Goal: Task Accomplishment & Management: Use online tool/utility

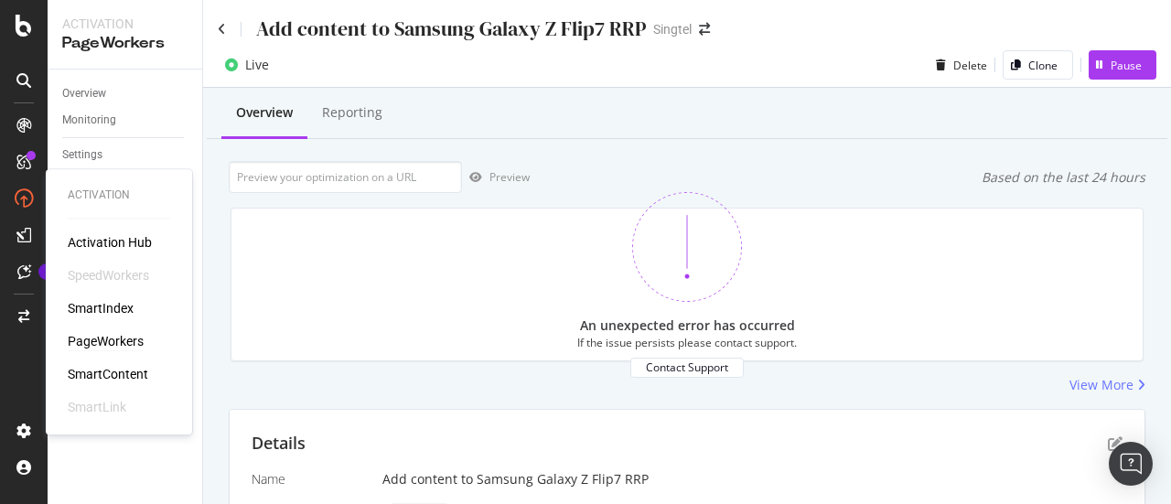
click at [138, 339] on div "PageWorkers" at bounding box center [106, 341] width 76 height 18
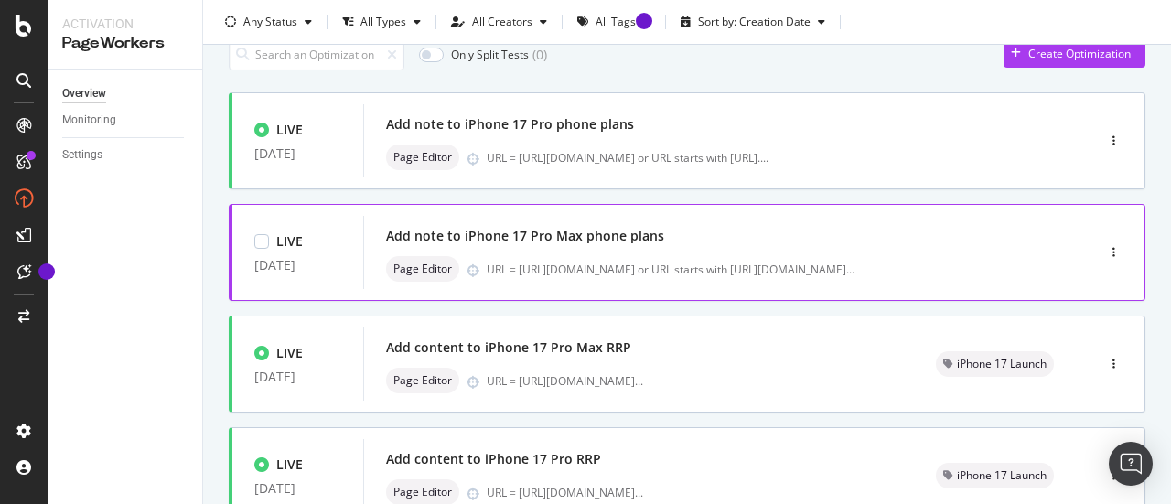
scroll to position [77, 0]
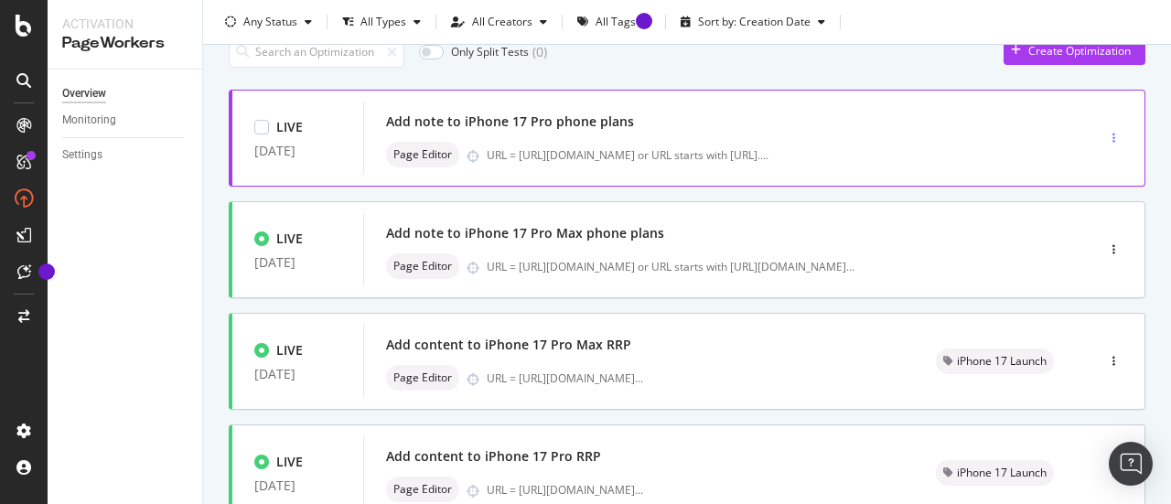
click at [1105, 135] on div "button" at bounding box center [1113, 138] width 17 height 11
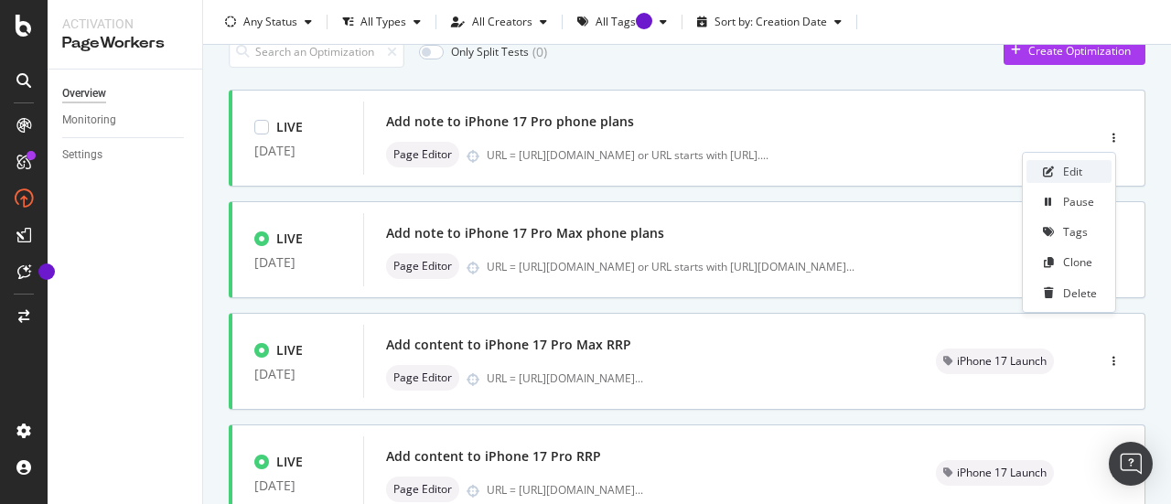
click at [1074, 171] on div "Edit" at bounding box center [1072, 172] width 19 height 16
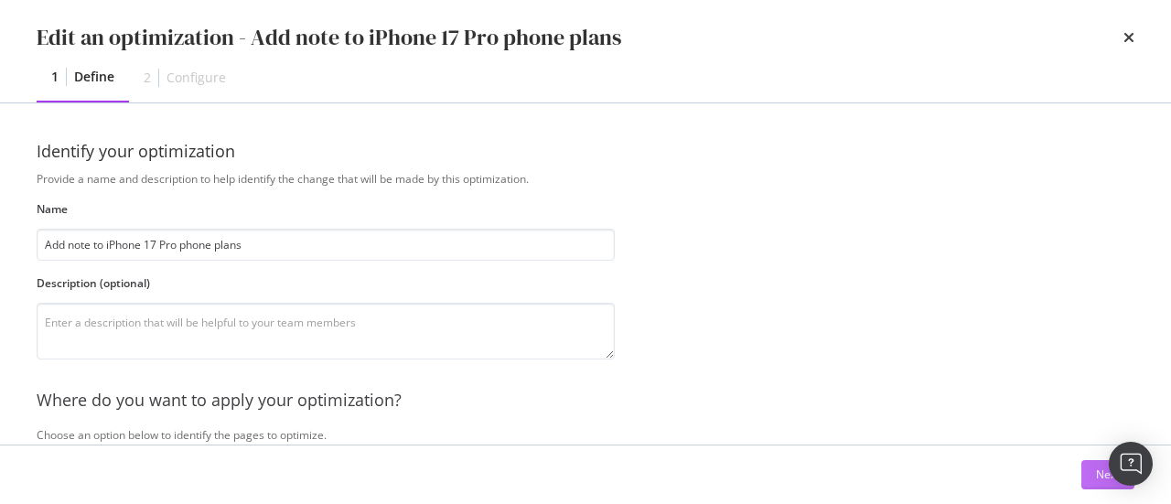
click at [1084, 473] on button "Next" at bounding box center [1108, 474] width 53 height 29
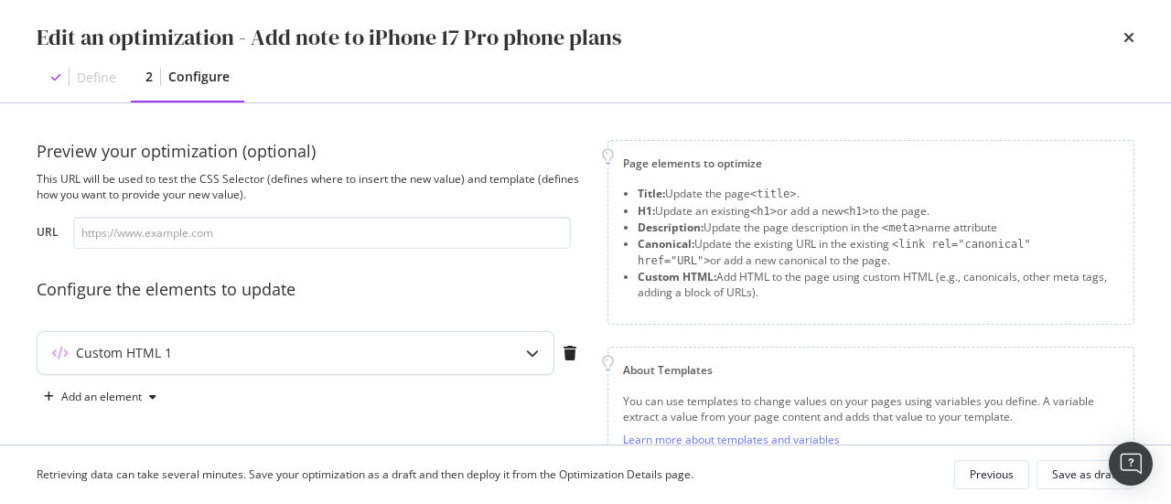
click at [461, 367] on div "Custom HTML 1" at bounding box center [296, 353] width 516 height 42
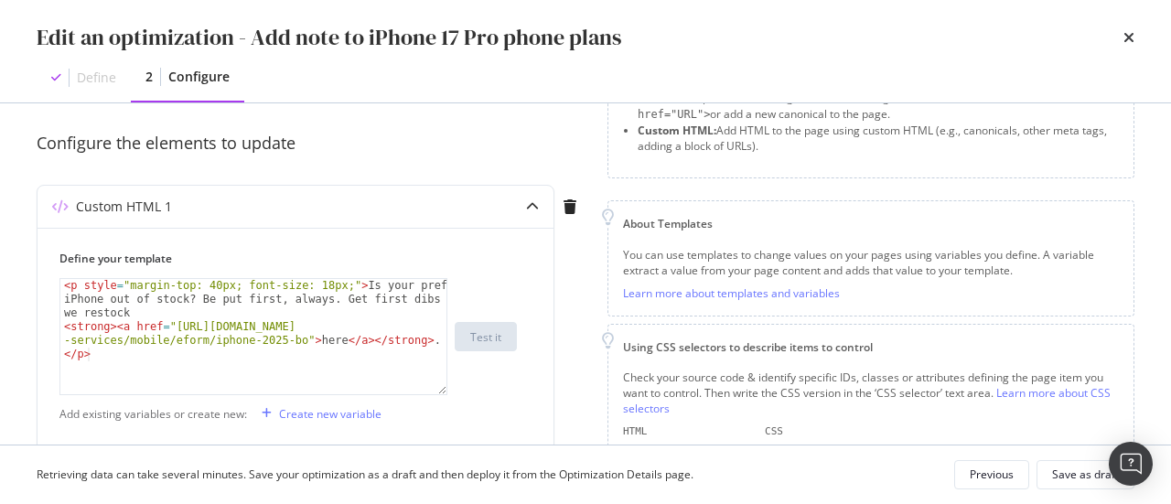
scroll to position [38, 0]
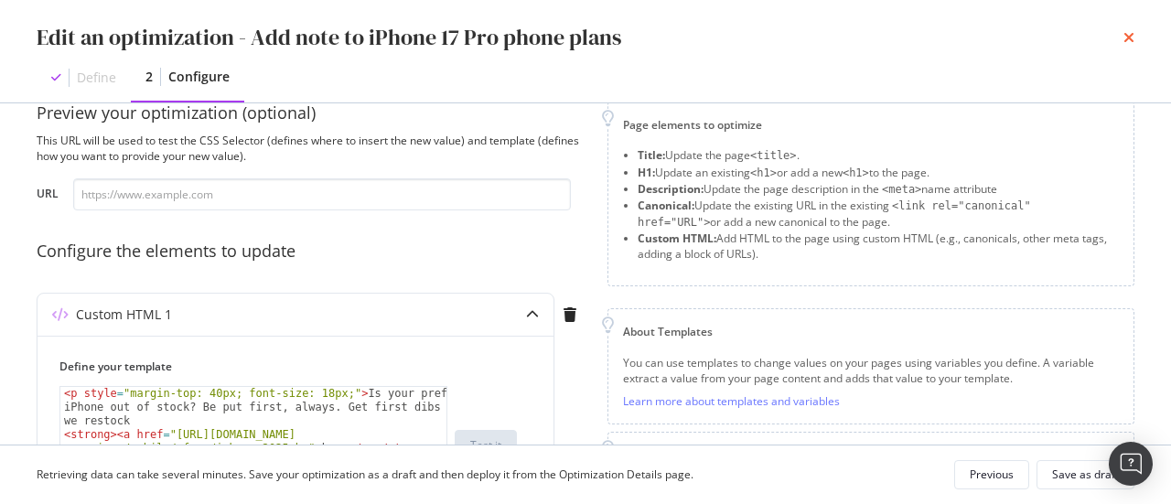
click at [1130, 38] on icon "times" at bounding box center [1129, 37] width 11 height 15
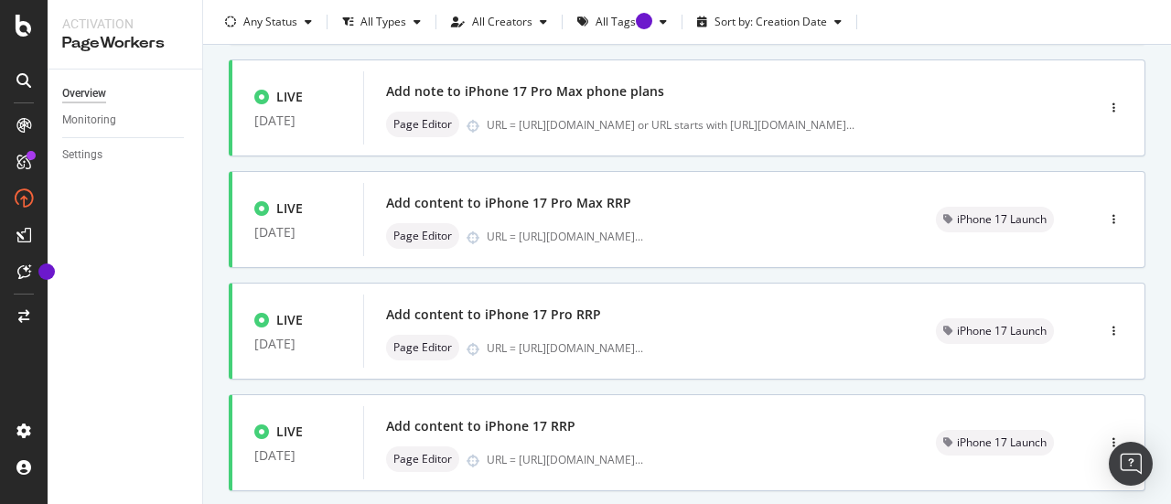
scroll to position [231, 0]
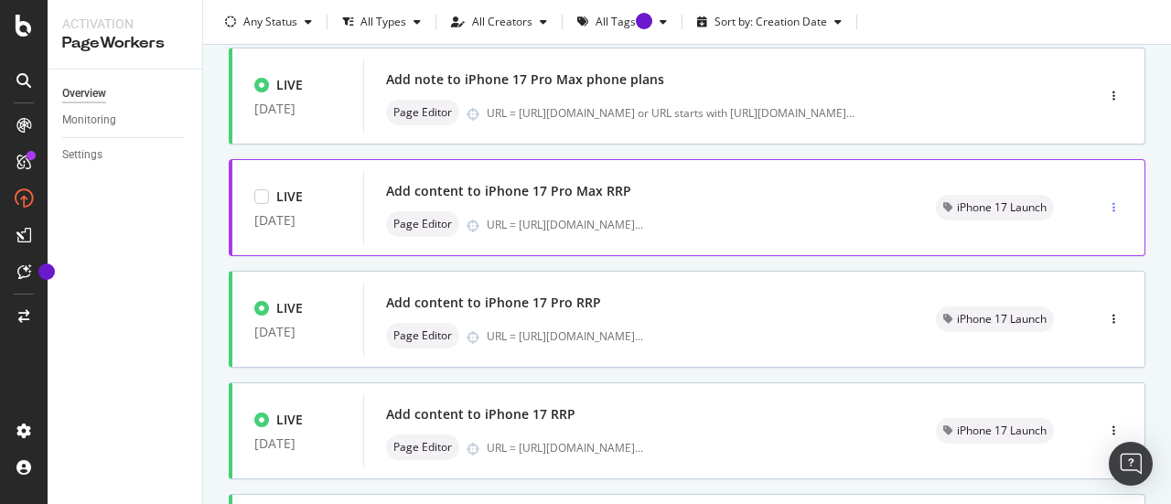
click at [1105, 194] on div "button" at bounding box center [1113, 207] width 17 height 27
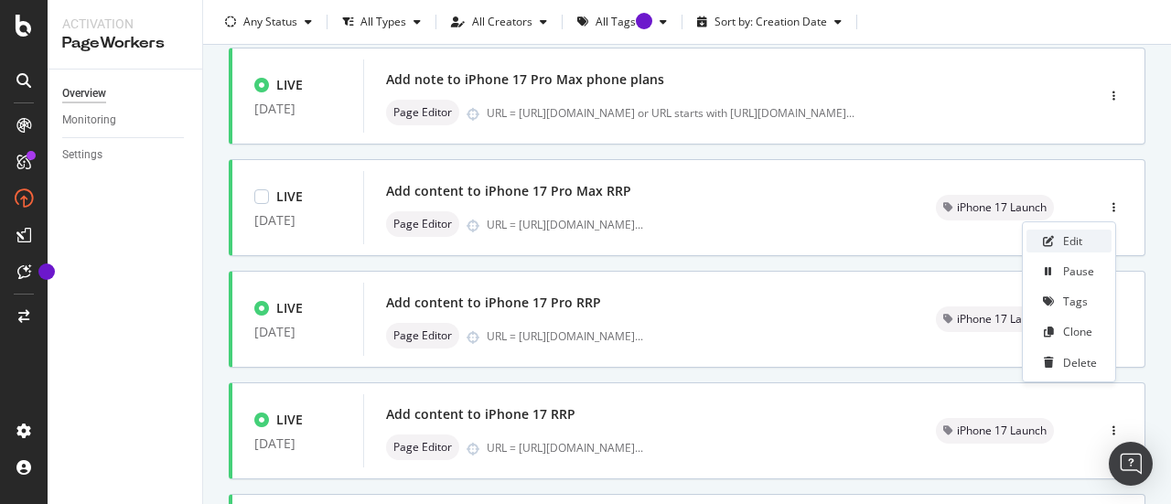
click at [1078, 238] on div "Edit" at bounding box center [1072, 241] width 19 height 16
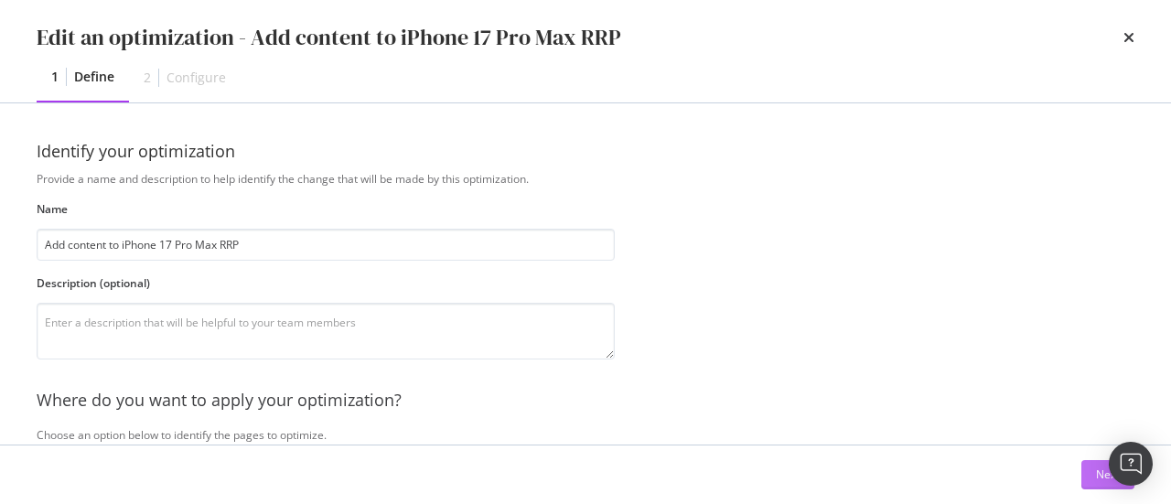
click at [1087, 473] on button "Next" at bounding box center [1108, 474] width 53 height 29
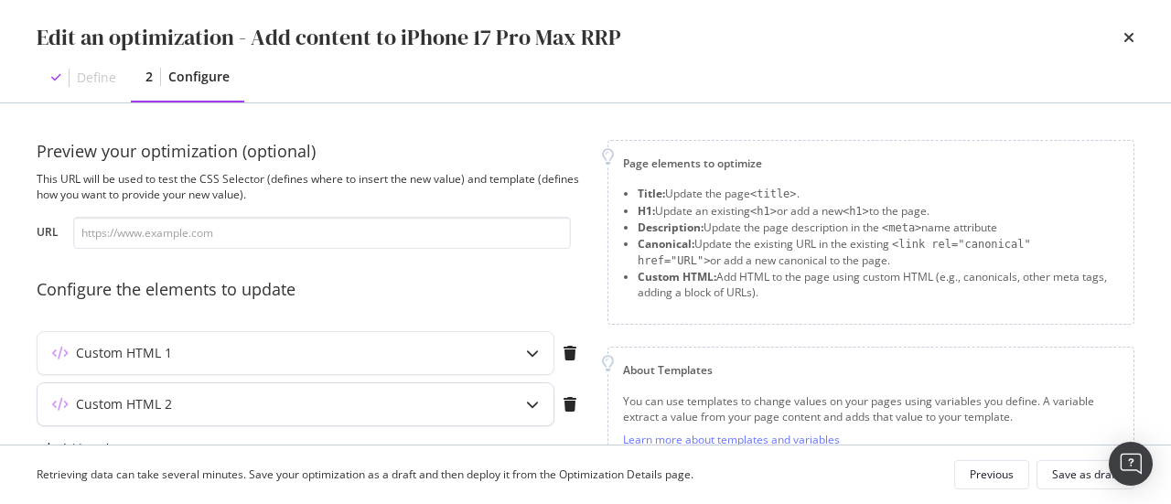
click at [459, 406] on div "Custom HTML 2" at bounding box center [260, 404] width 444 height 18
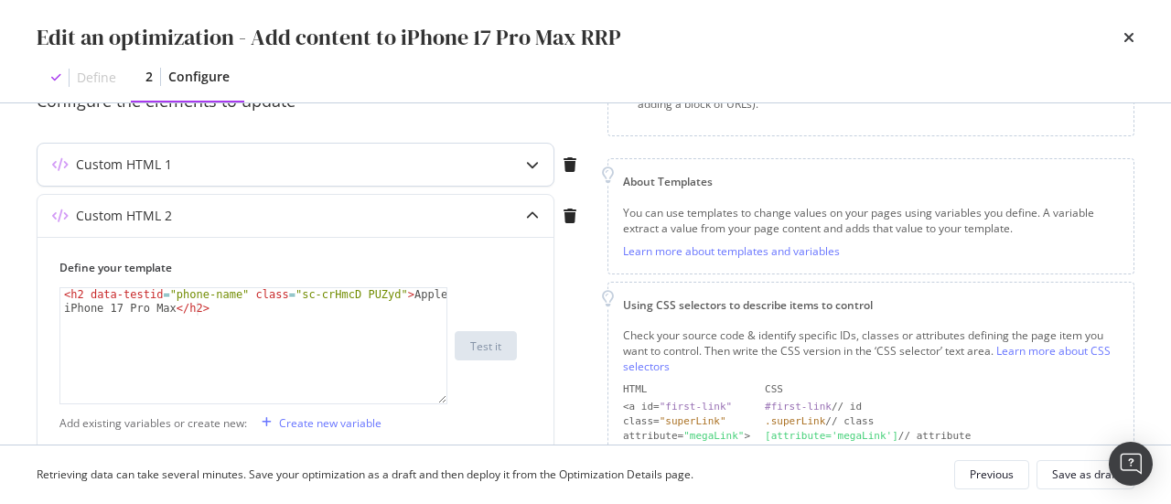
click at [453, 166] on div "Custom HTML 1" at bounding box center [260, 165] width 444 height 18
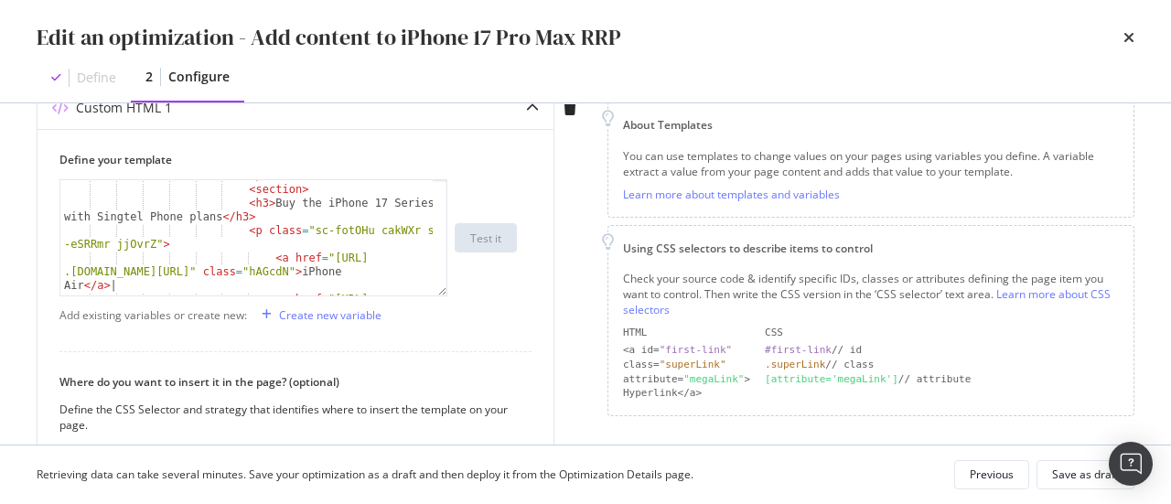
scroll to position [1682, 0]
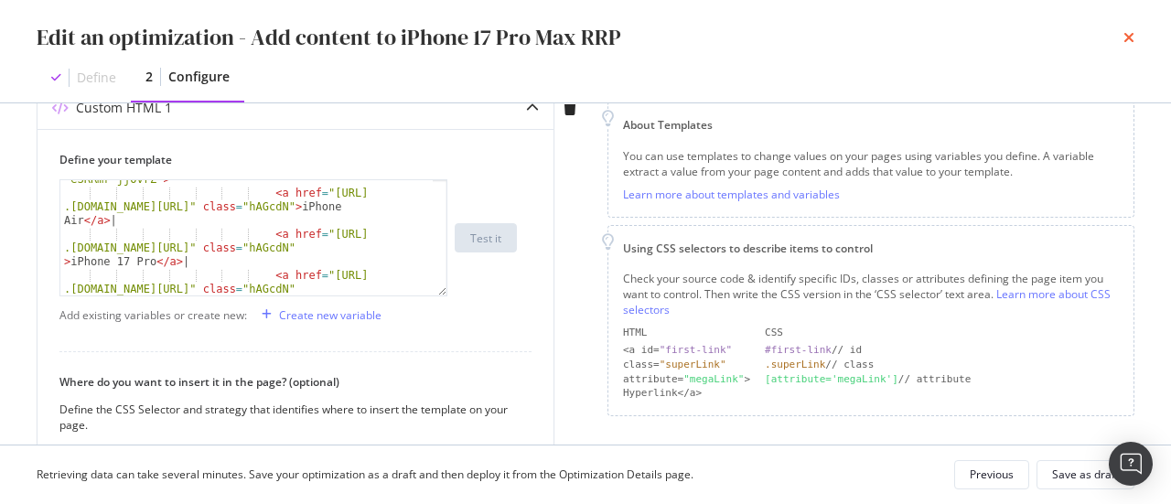
click at [1133, 40] on icon "times" at bounding box center [1129, 37] width 11 height 15
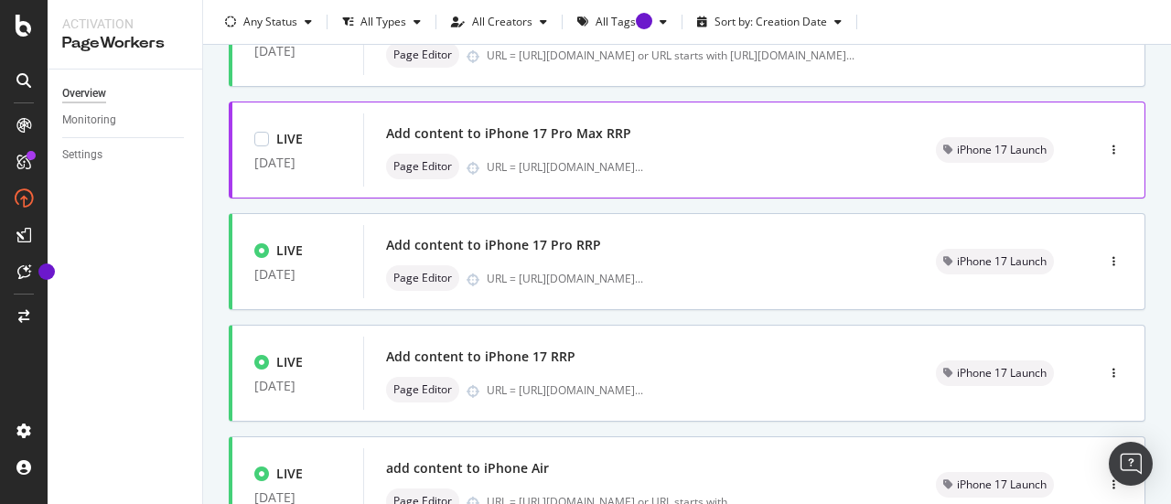
scroll to position [289, 0]
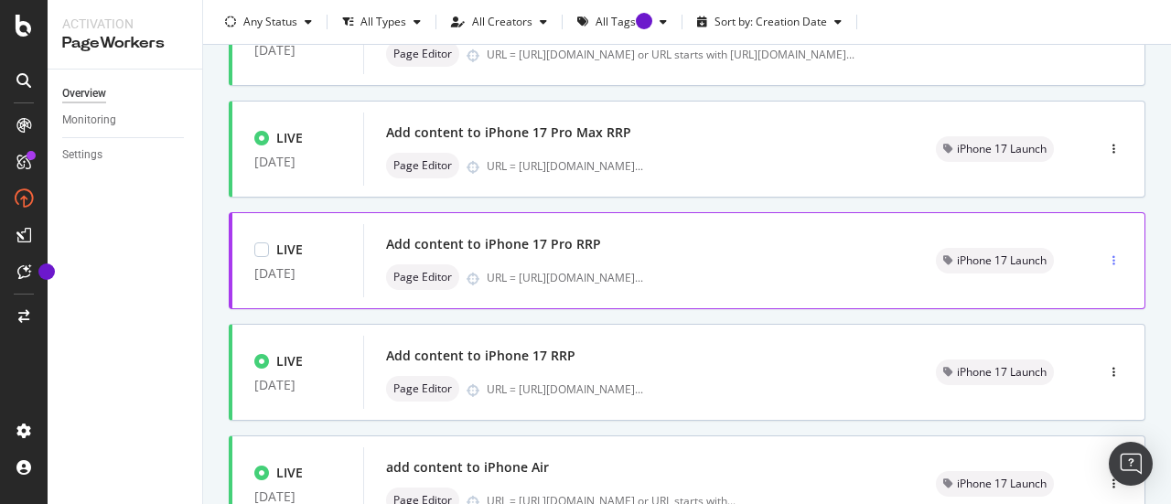
click at [1105, 256] on div "button" at bounding box center [1113, 260] width 17 height 11
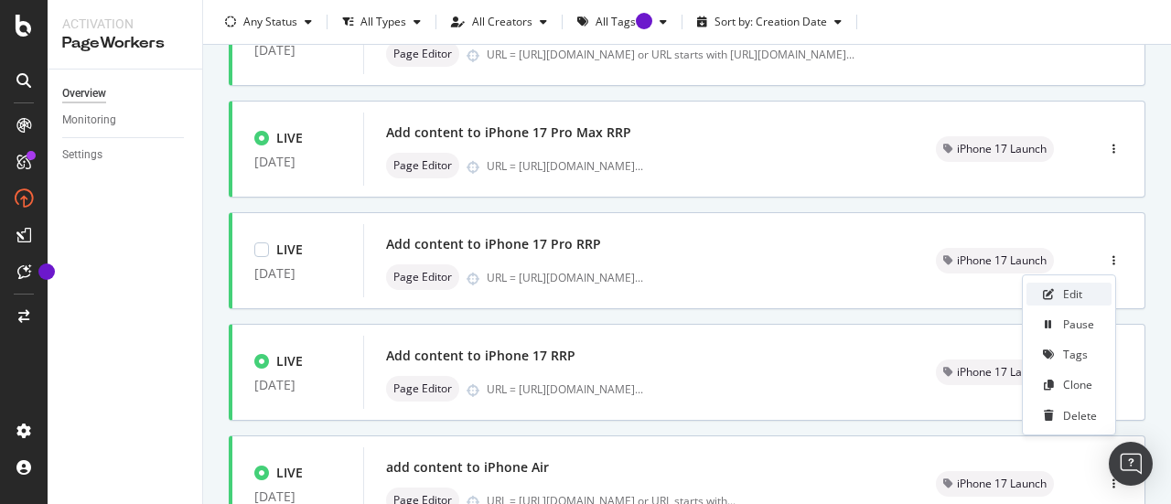
click at [1065, 292] on div "Edit" at bounding box center [1072, 294] width 19 height 16
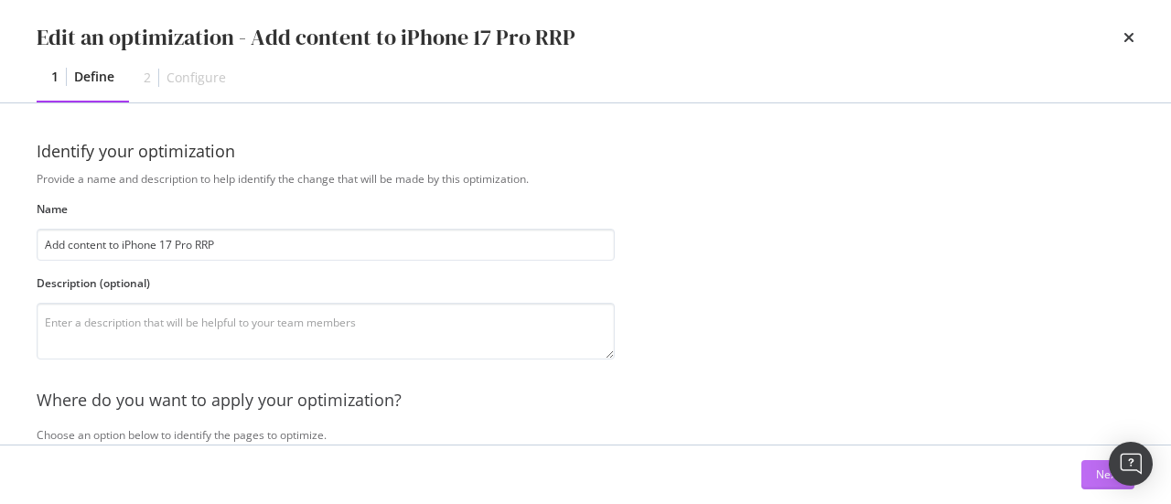
click at [1084, 479] on button "Next" at bounding box center [1108, 474] width 53 height 29
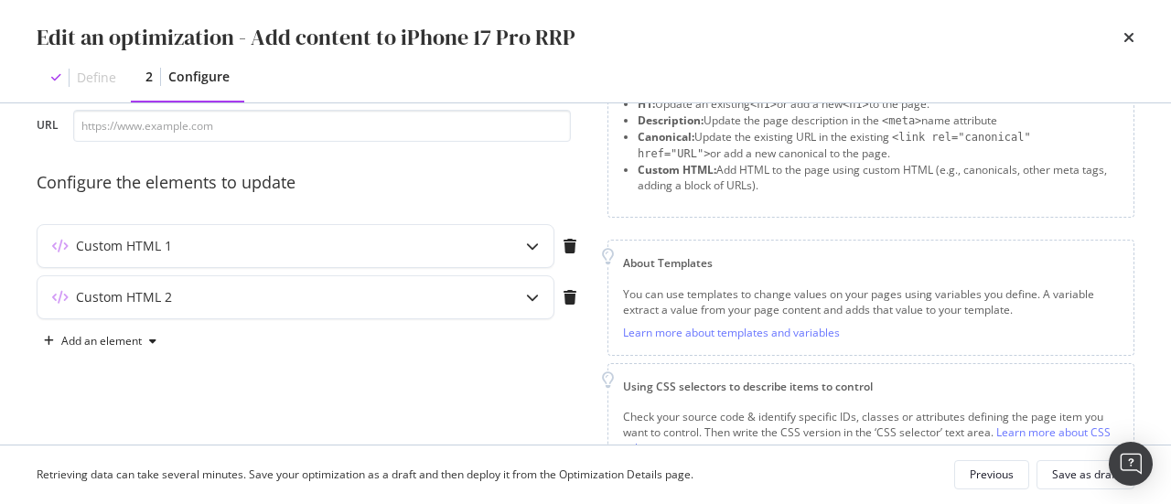
scroll to position [108, 0]
click at [433, 294] on div "Custom HTML 2" at bounding box center [260, 296] width 444 height 18
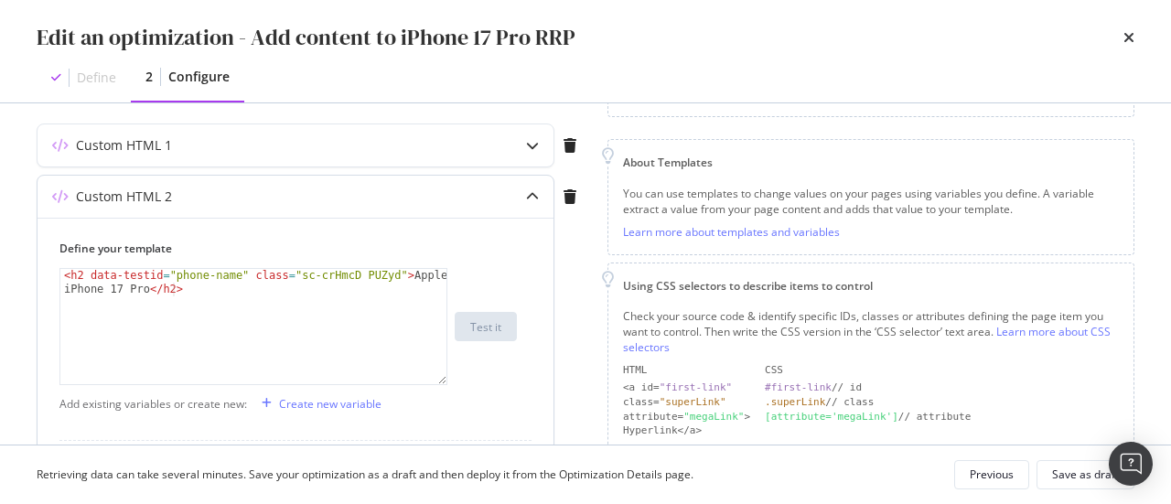
scroll to position [209, 0]
click at [434, 167] on div "Custom HTML 1" at bounding box center [311, 148] width 549 height 51
click at [433, 146] on div "Custom HTML 1" at bounding box center [260, 144] width 444 height 18
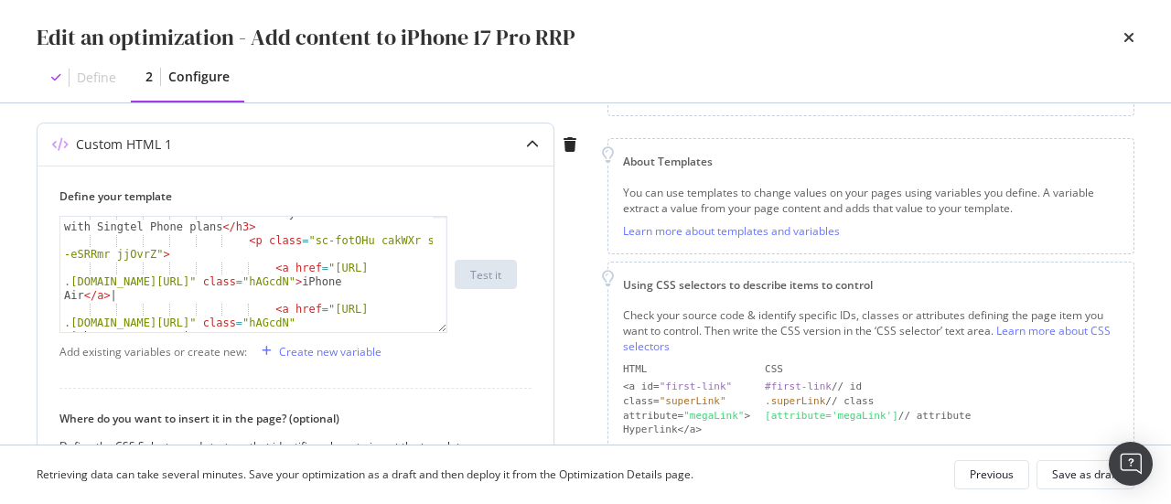
scroll to position [1680, 0]
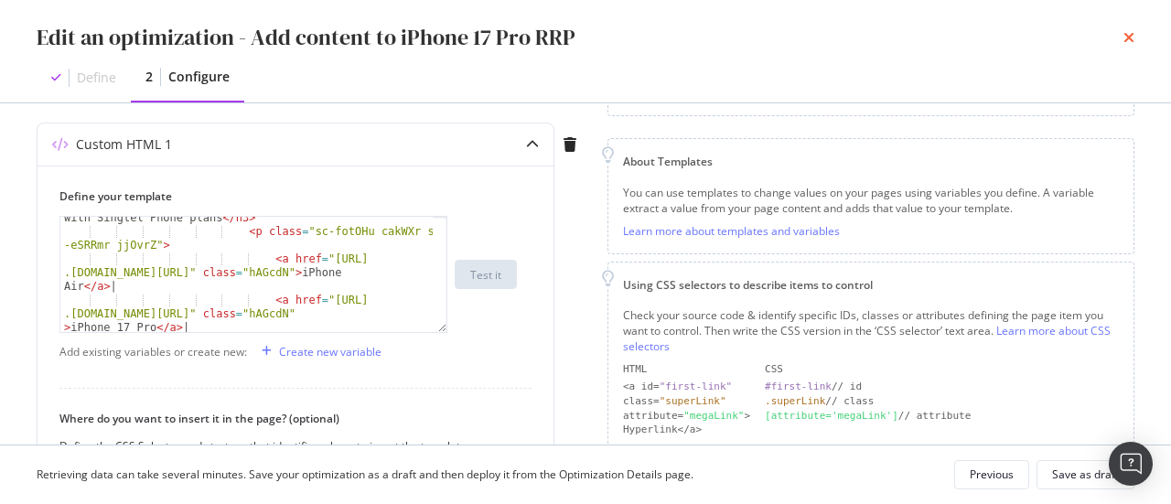
click at [1126, 34] on icon "times" at bounding box center [1129, 37] width 11 height 15
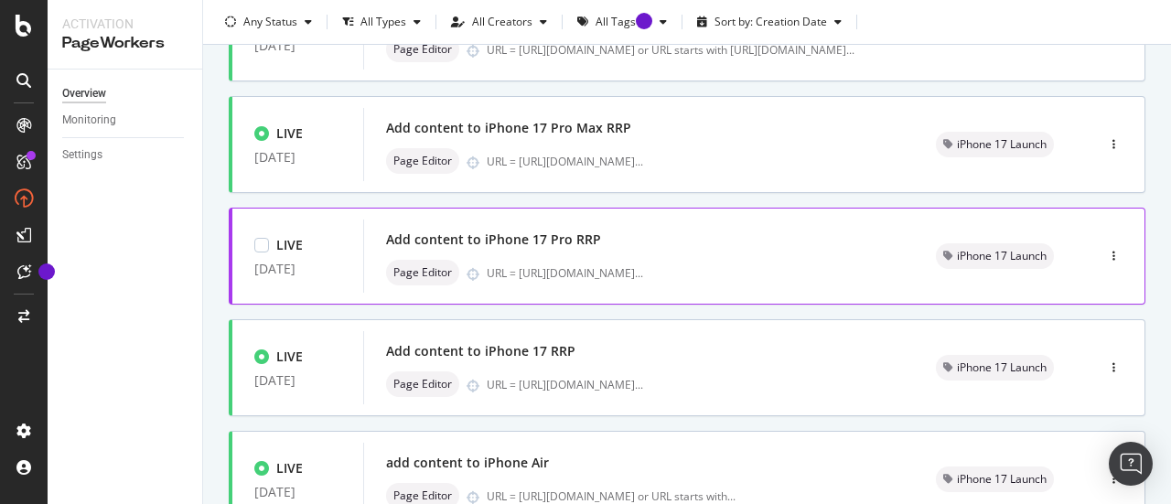
scroll to position [296, 0]
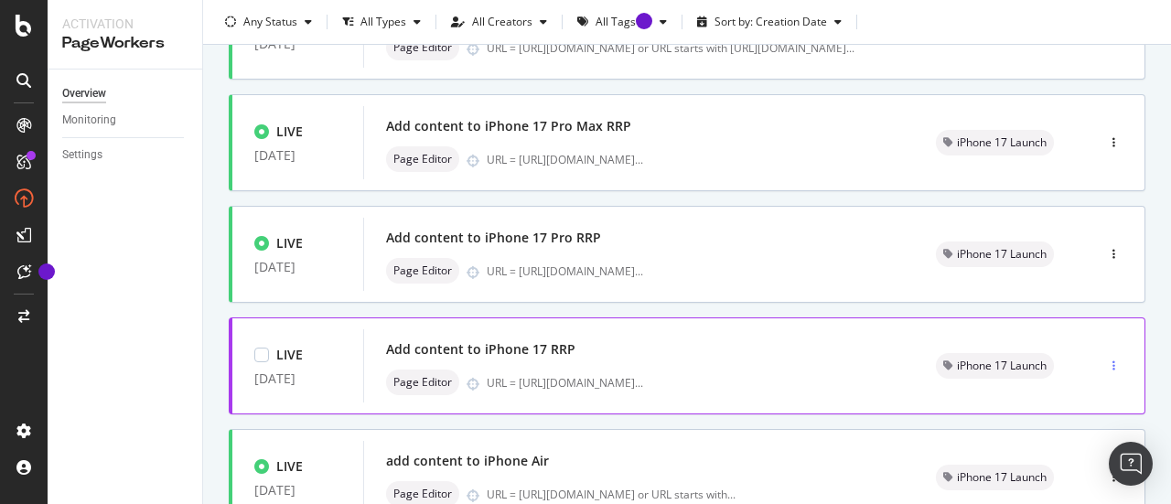
click at [1105, 363] on div "button" at bounding box center [1113, 366] width 17 height 11
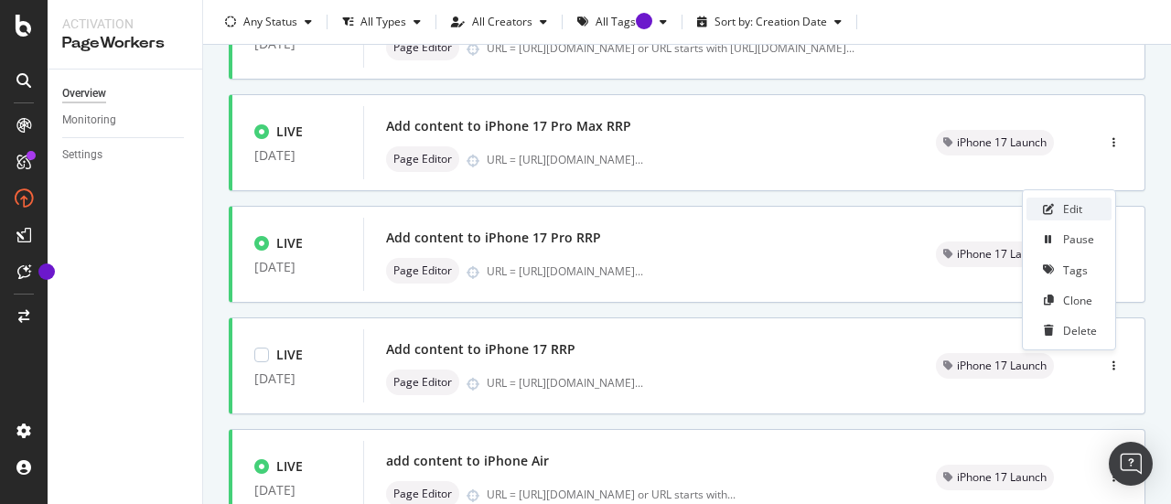
click at [1065, 206] on div "Edit" at bounding box center [1072, 209] width 19 height 16
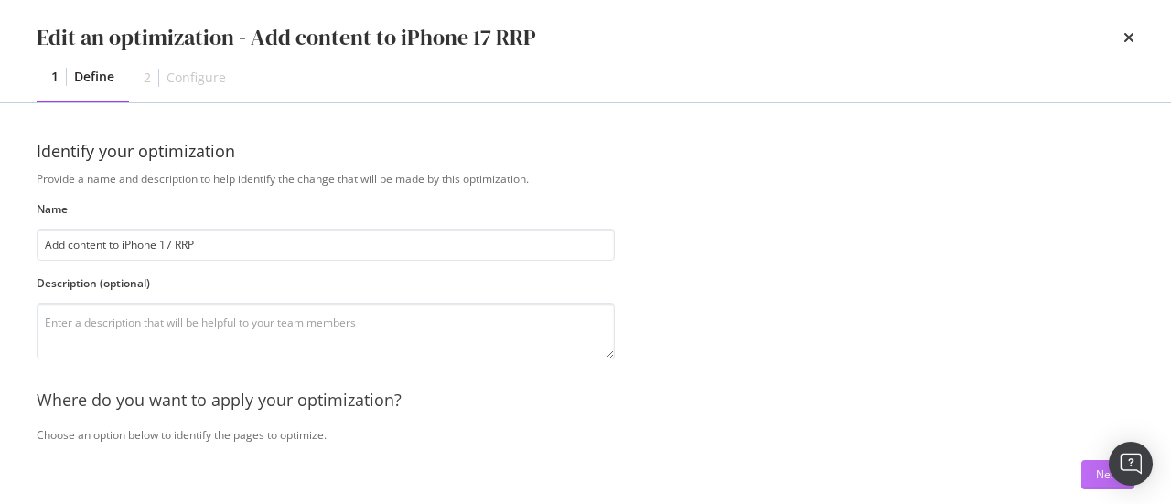
click at [1085, 480] on button "Next" at bounding box center [1108, 474] width 53 height 29
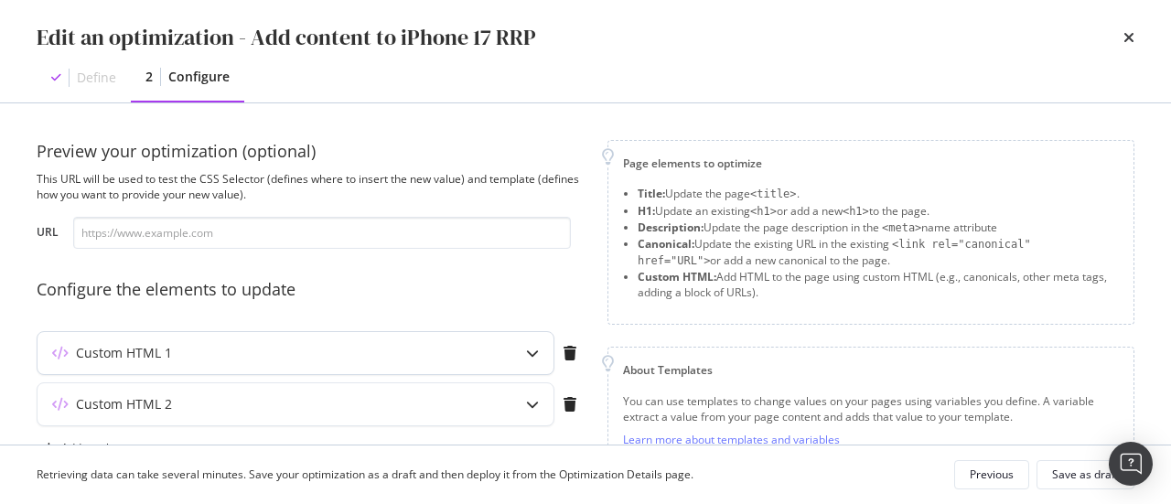
click at [490, 361] on div "Custom HTML 1" at bounding box center [296, 353] width 516 height 42
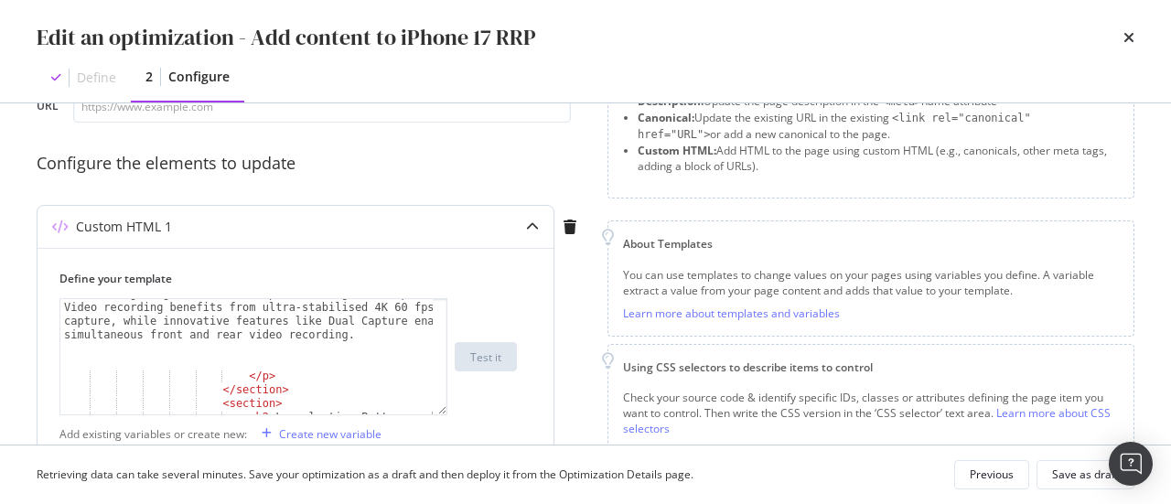
scroll to position [712, 0]
click at [1123, 39] on div "Edit an optimization - Add content to iPhone 17 RRP" at bounding box center [586, 37] width 1098 height 31
click at [1132, 32] on icon "times" at bounding box center [1129, 37] width 11 height 15
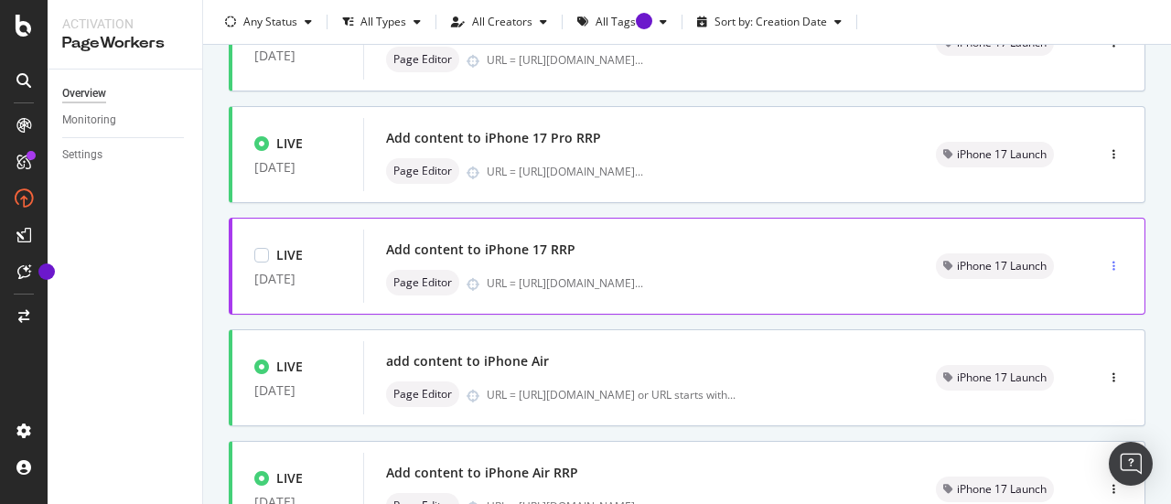
scroll to position [396, 0]
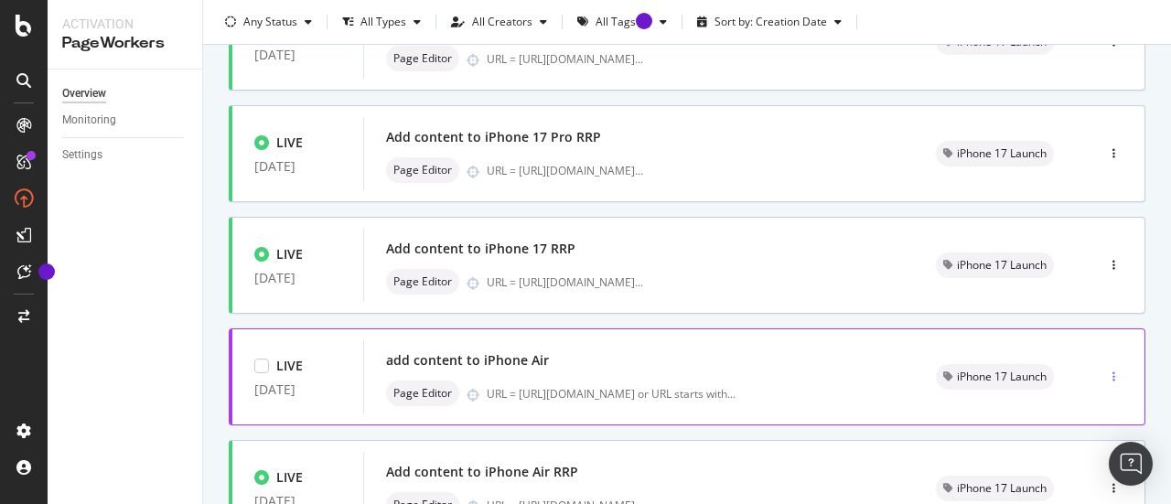
click at [1105, 368] on div "button" at bounding box center [1113, 376] width 17 height 27
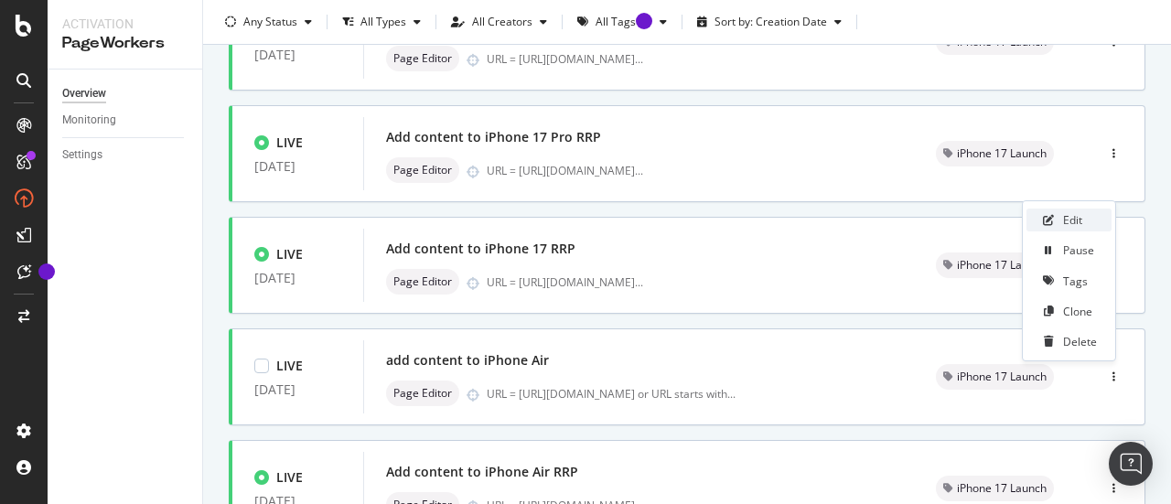
click at [1078, 218] on div "Edit" at bounding box center [1072, 220] width 19 height 16
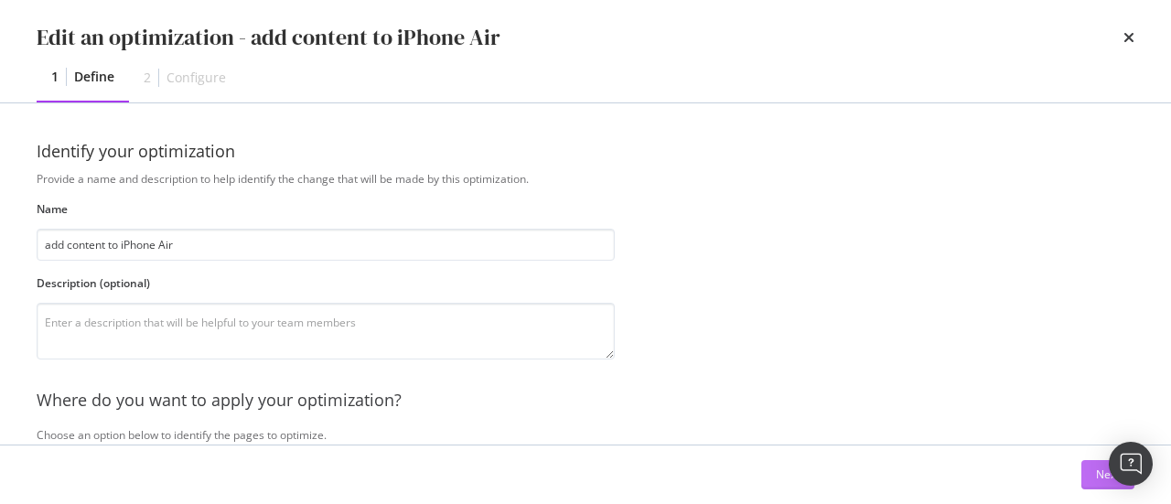
click at [1102, 469] on div "Next" at bounding box center [1108, 475] width 24 height 16
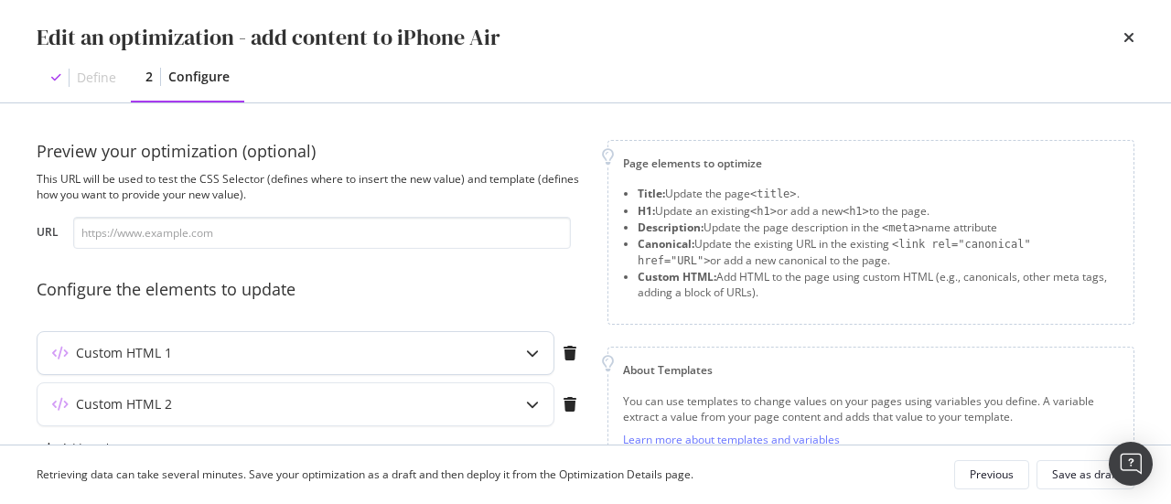
click at [512, 358] on div "modal" at bounding box center [533, 353] width 42 height 42
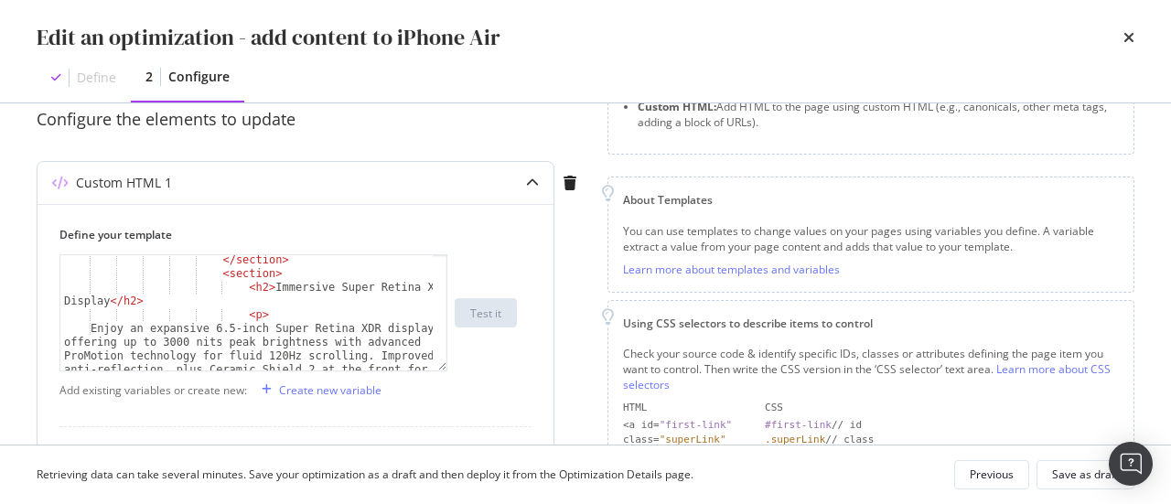
scroll to position [280, 0]
click at [1138, 32] on div "Edit an optimization - add content to iPhone Air Define 2 Configure" at bounding box center [585, 51] width 1171 height 102
click at [1128, 36] on icon "times" at bounding box center [1129, 37] width 11 height 15
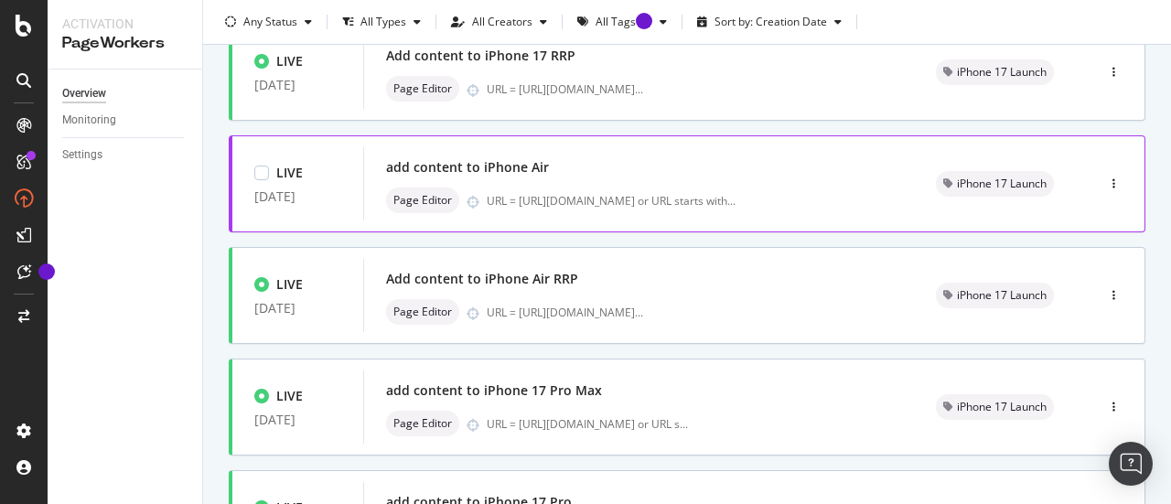
scroll to position [590, 0]
click at [1105, 284] on div "button" at bounding box center [1113, 294] width 17 height 27
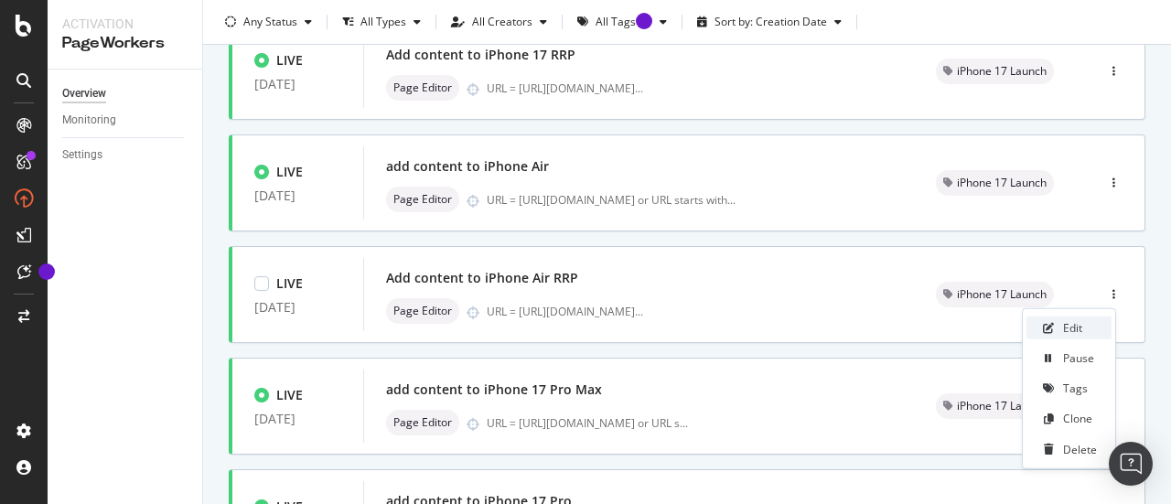
click at [1054, 323] on icon at bounding box center [1048, 327] width 11 height 11
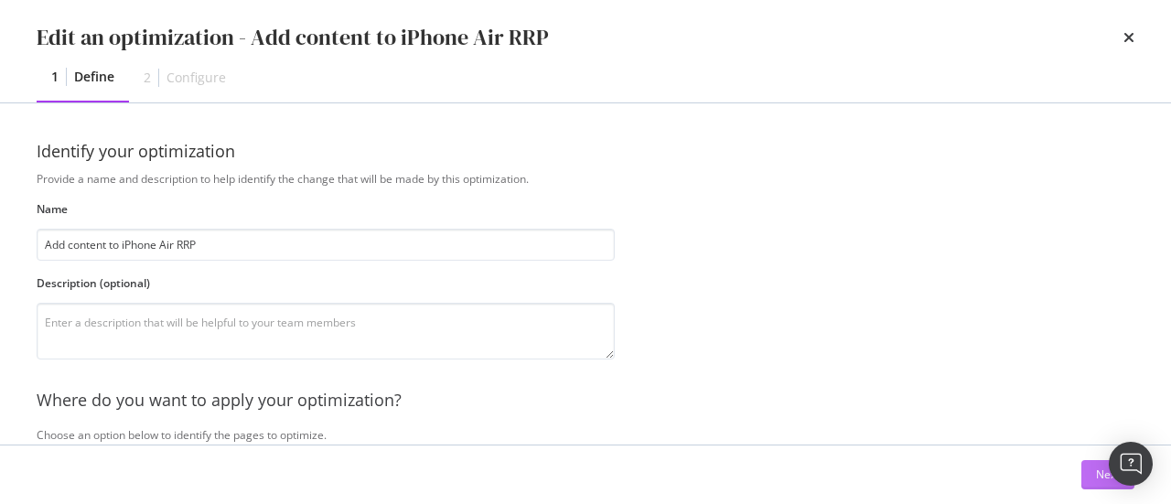
click at [1094, 473] on button "Next" at bounding box center [1108, 474] width 53 height 29
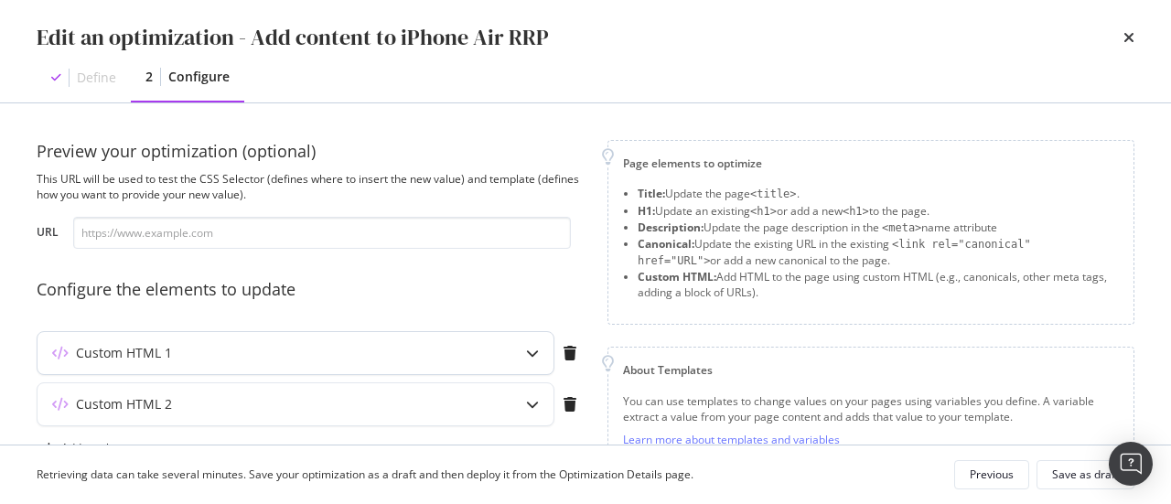
click at [450, 348] on div "Custom HTML 1" at bounding box center [260, 353] width 444 height 18
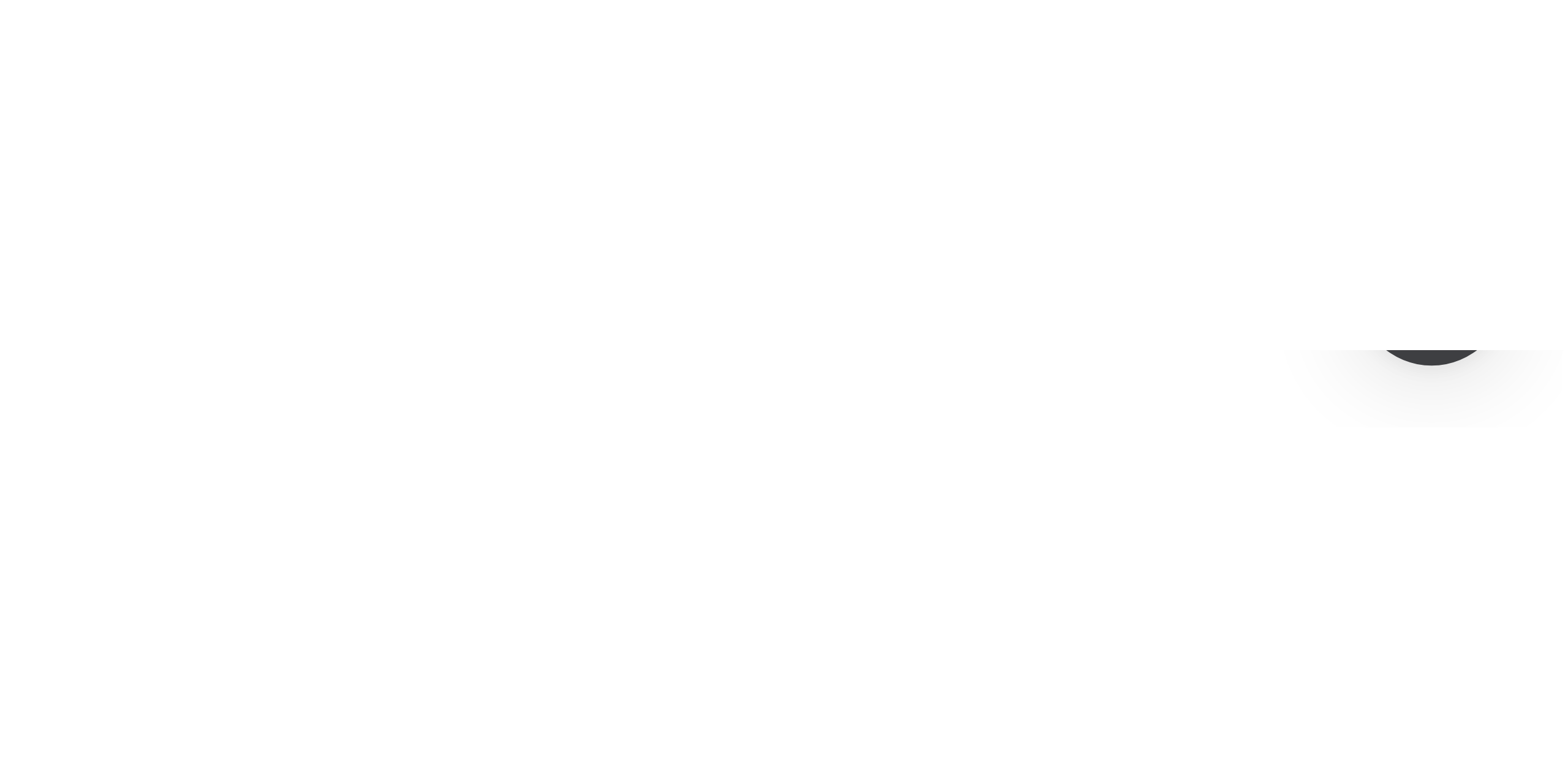
scroll to position [672, 0]
